Goal: Information Seeking & Learning: Learn about a topic

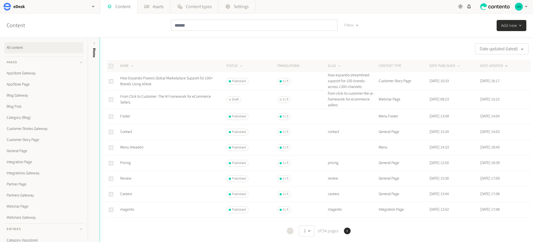
click at [488, 67] on button "DATE UPDATED" at bounding box center [494, 66] width 28 height 6
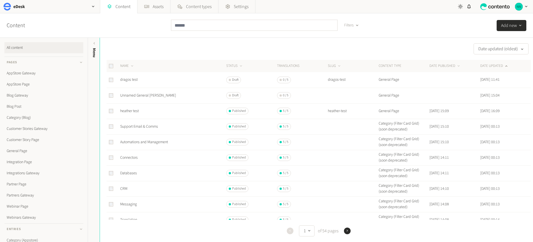
click at [487, 66] on button "DATE UPDATED" at bounding box center [494, 66] width 28 height 6
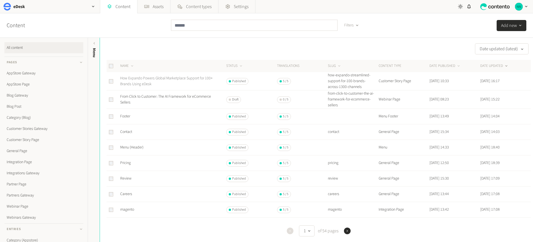
click at [149, 77] on link "How Expando Powers Global Marketplace Support for 100+ Brands Using eDesk" at bounding box center [166, 80] width 92 height 11
